Goal: Check status

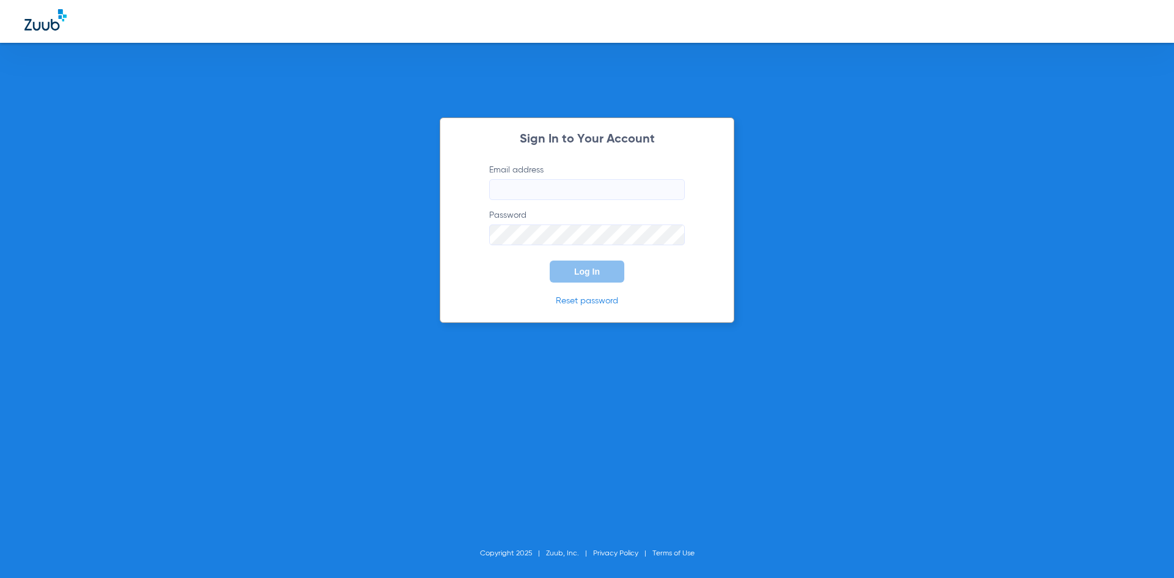
type input "[PERSON_NAME][EMAIL_ADDRESS][DOMAIN_NAME]"
click at [588, 272] on span "Log In" at bounding box center [587, 272] width 26 height 10
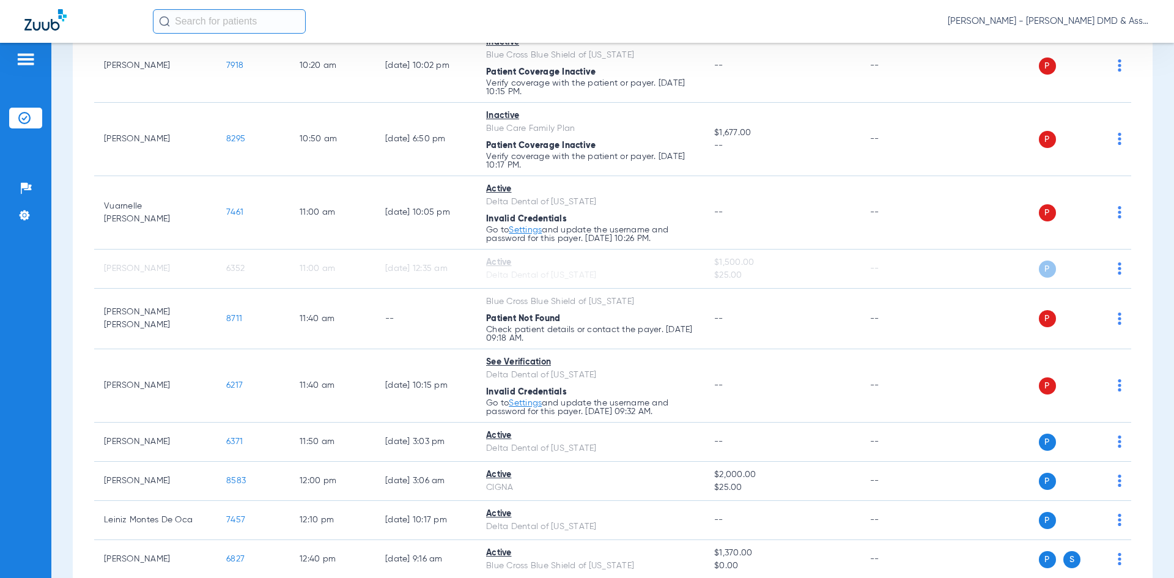
scroll to position [489, 0]
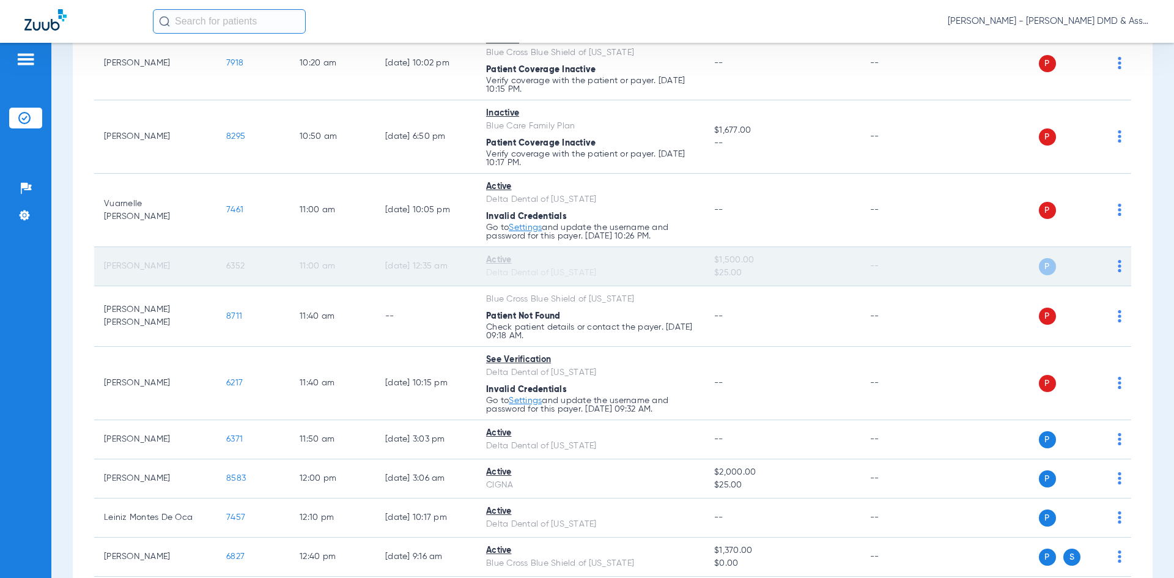
drag, startPoint x: 708, startPoint y: 261, endPoint x: 751, endPoint y: 270, distance: 43.3
click at [751, 270] on td "$1,500.00 $25.00" at bounding box center [782, 266] width 155 height 39
copy td "$1,500.00 $25.00"
